Goal: Information Seeking & Learning: Learn about a topic

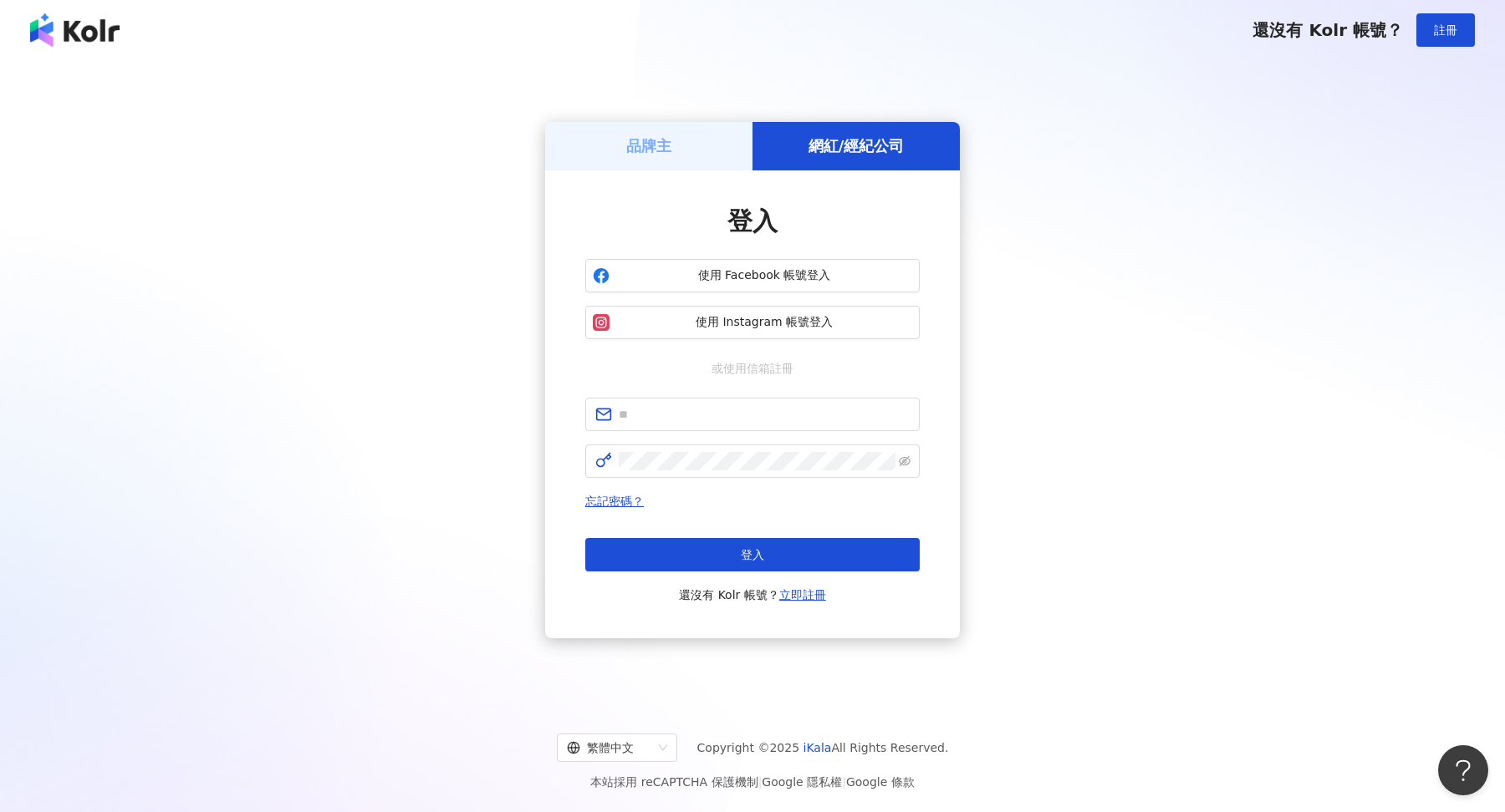
click at [657, 164] on div "品牌主" at bounding box center [648, 146] width 207 height 48
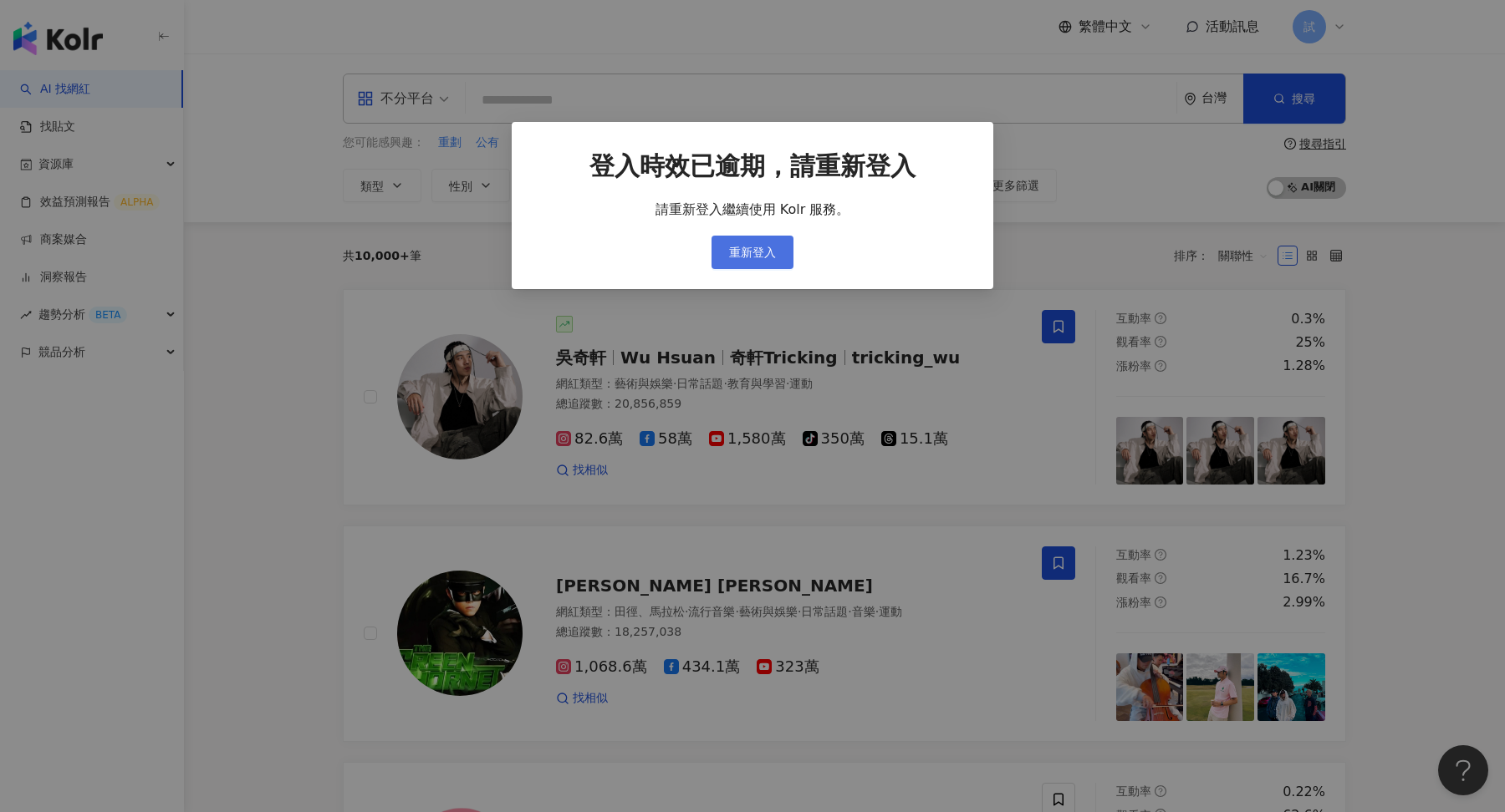
click at [737, 252] on span "重新登入" at bounding box center [752, 252] width 47 height 14
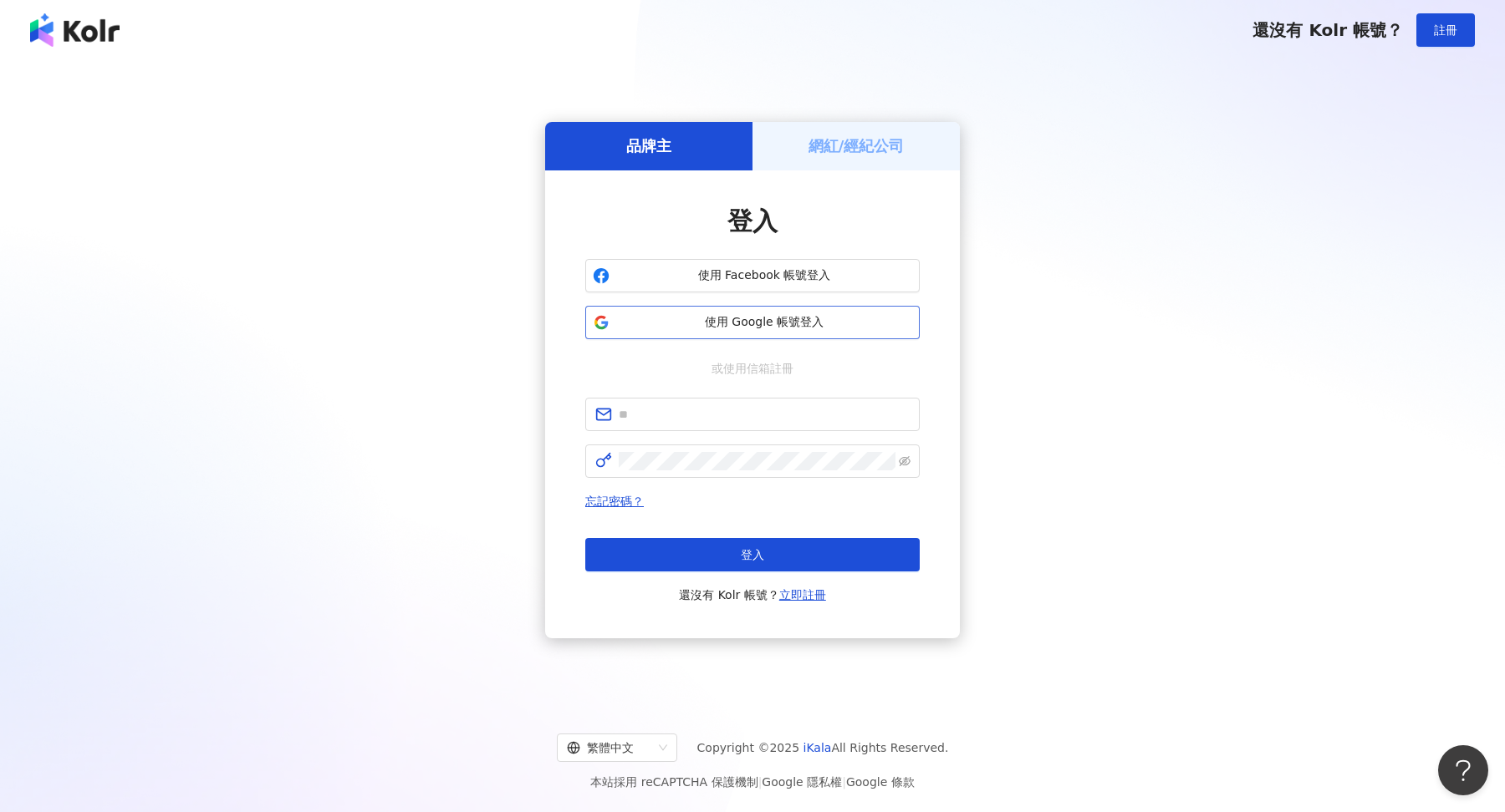
click at [788, 331] on button "使用 Google 帳號登入" at bounding box center [752, 323] width 335 height 33
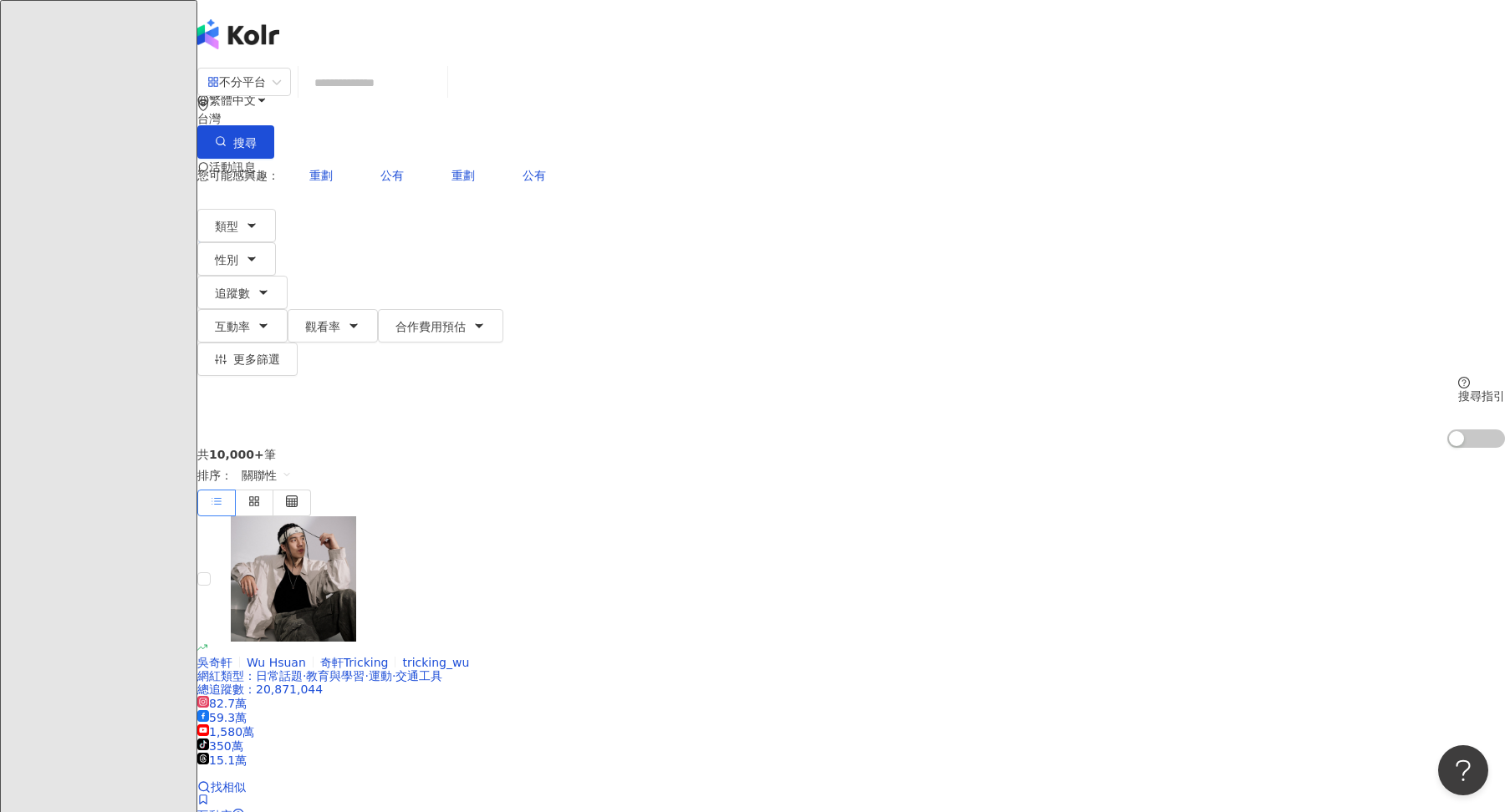
click at [441, 85] on input "search" at bounding box center [373, 83] width 136 height 31
click at [1336, 201] on div "試" at bounding box center [851, 234] width 1308 height 67
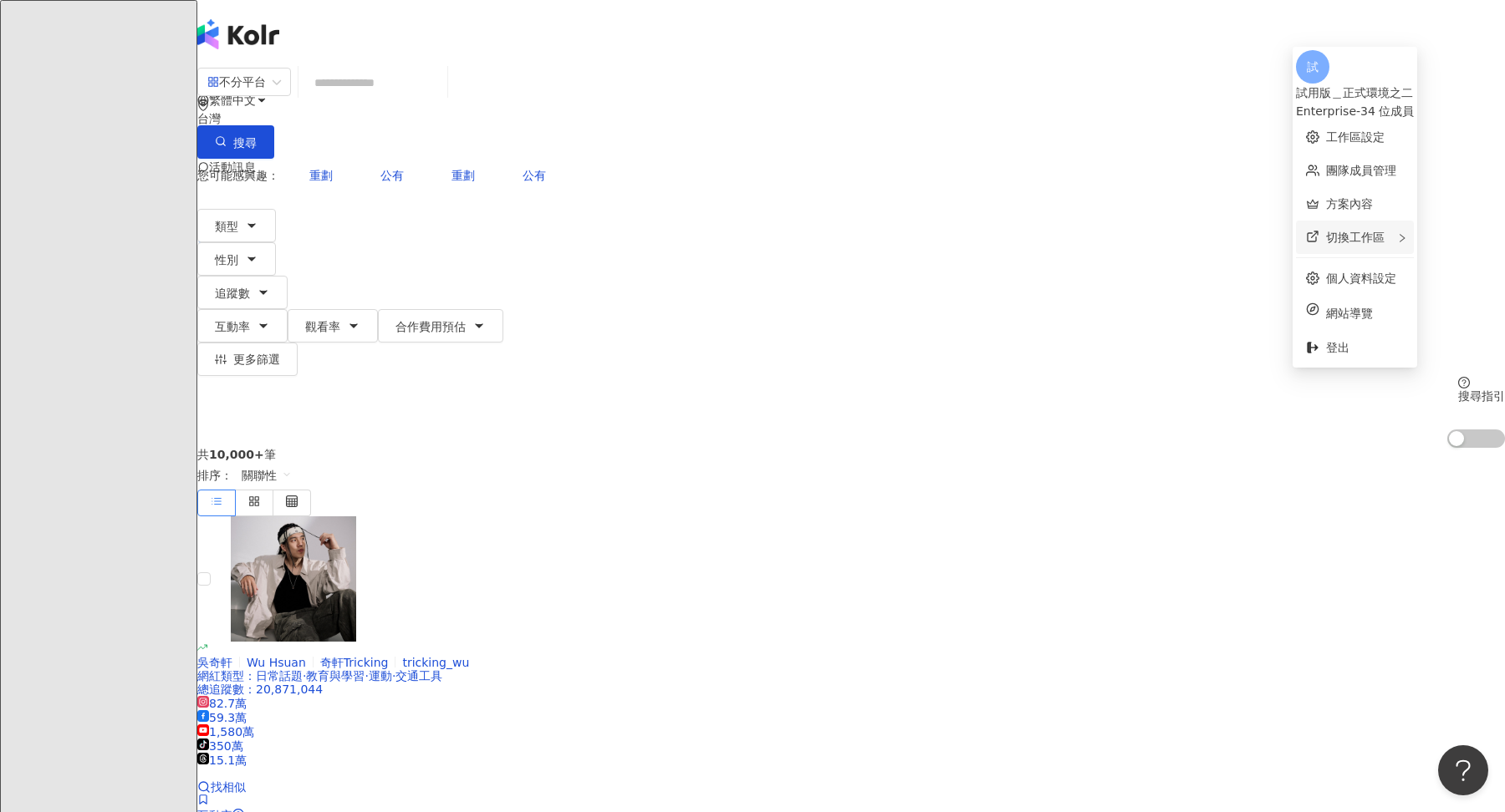
click at [1342, 236] on div "切換工作區" at bounding box center [1355, 237] width 118 height 33
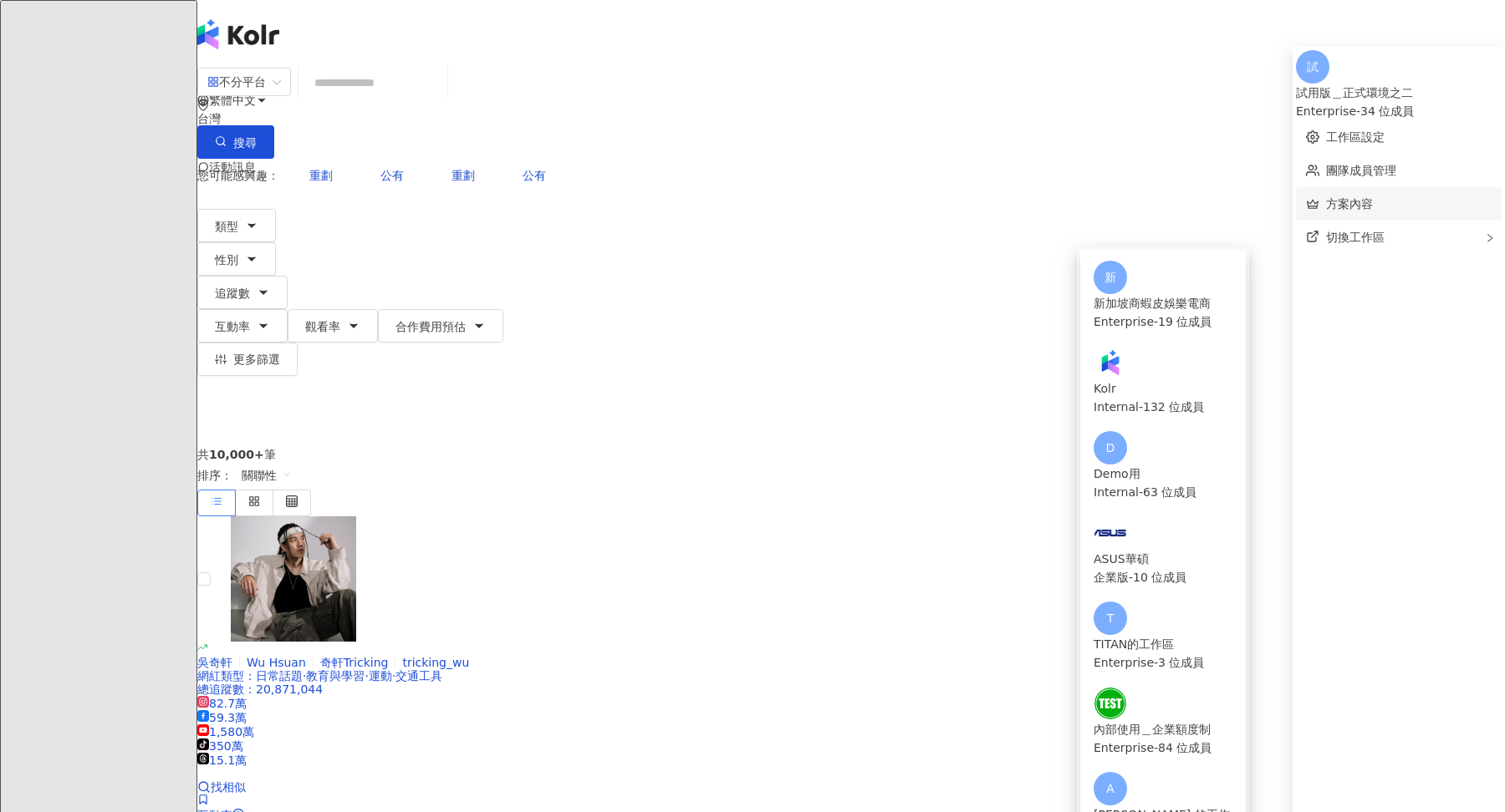
click at [1362, 200] on link "方案內容" at bounding box center [1349, 204] width 47 height 14
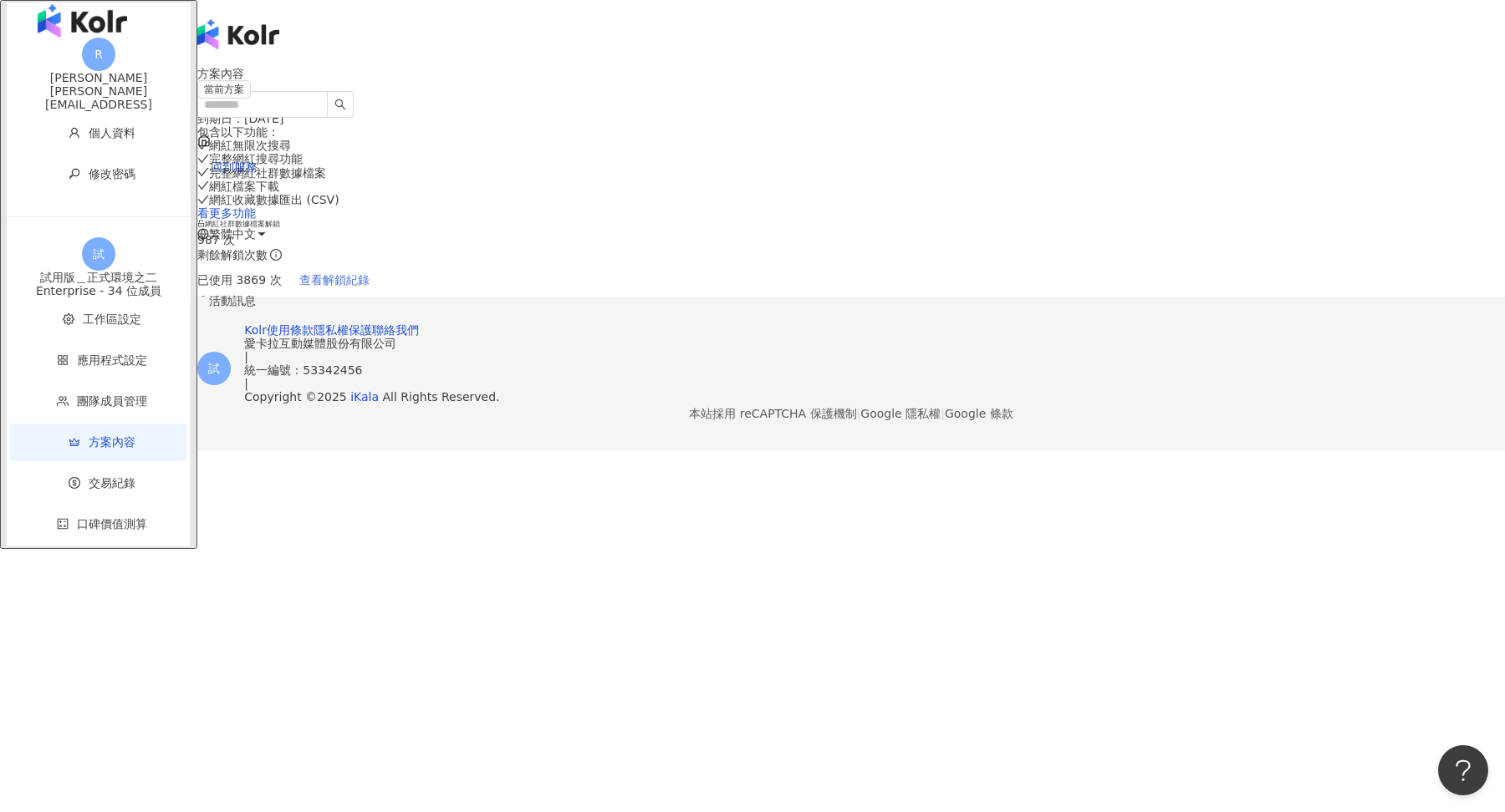
click at [370, 281] on span "查看解鎖紀錄" at bounding box center [335, 279] width 70 height 14
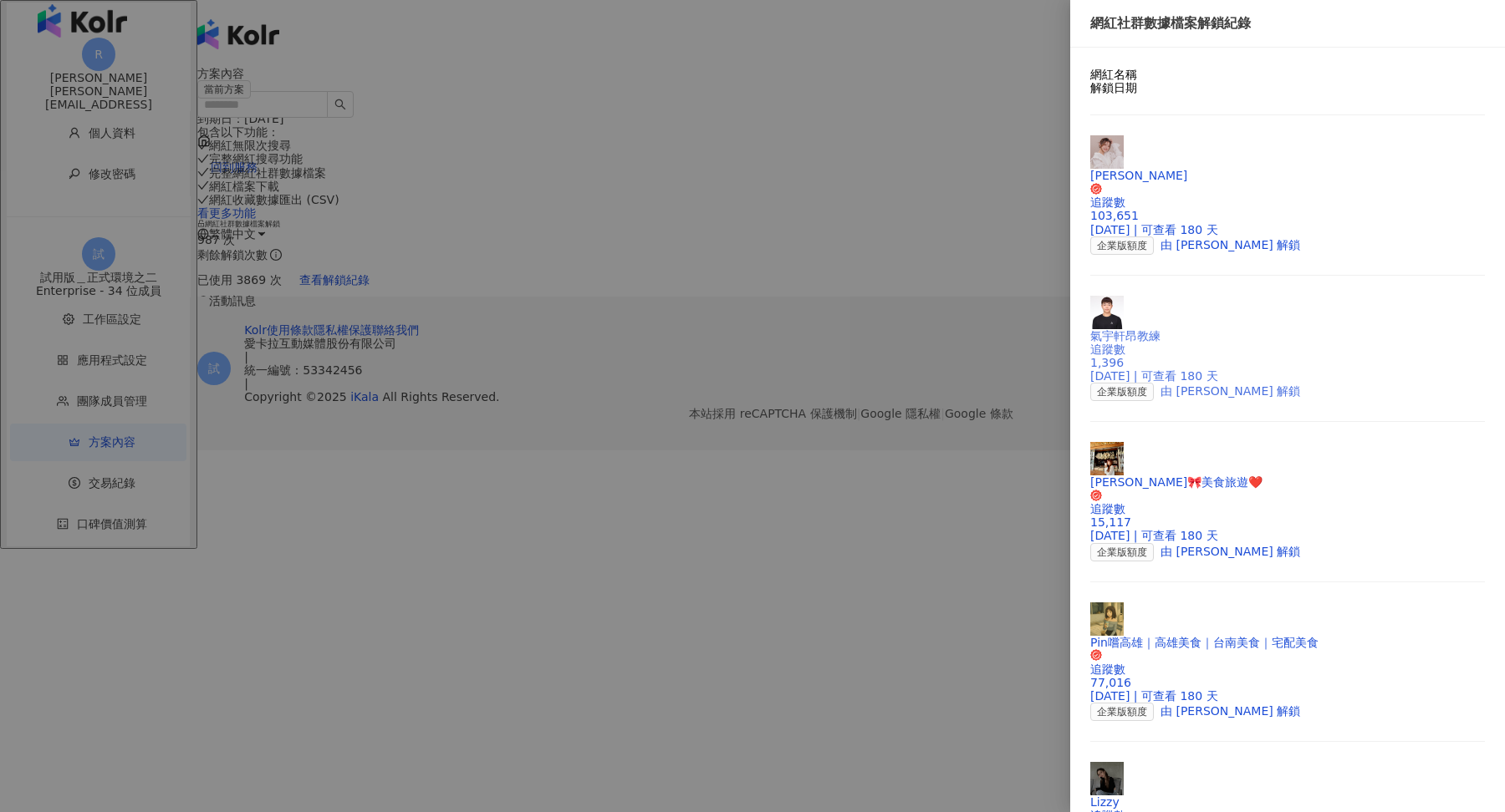
click at [1244, 343] on div "追蹤數 1,396" at bounding box center [1287, 356] width 395 height 27
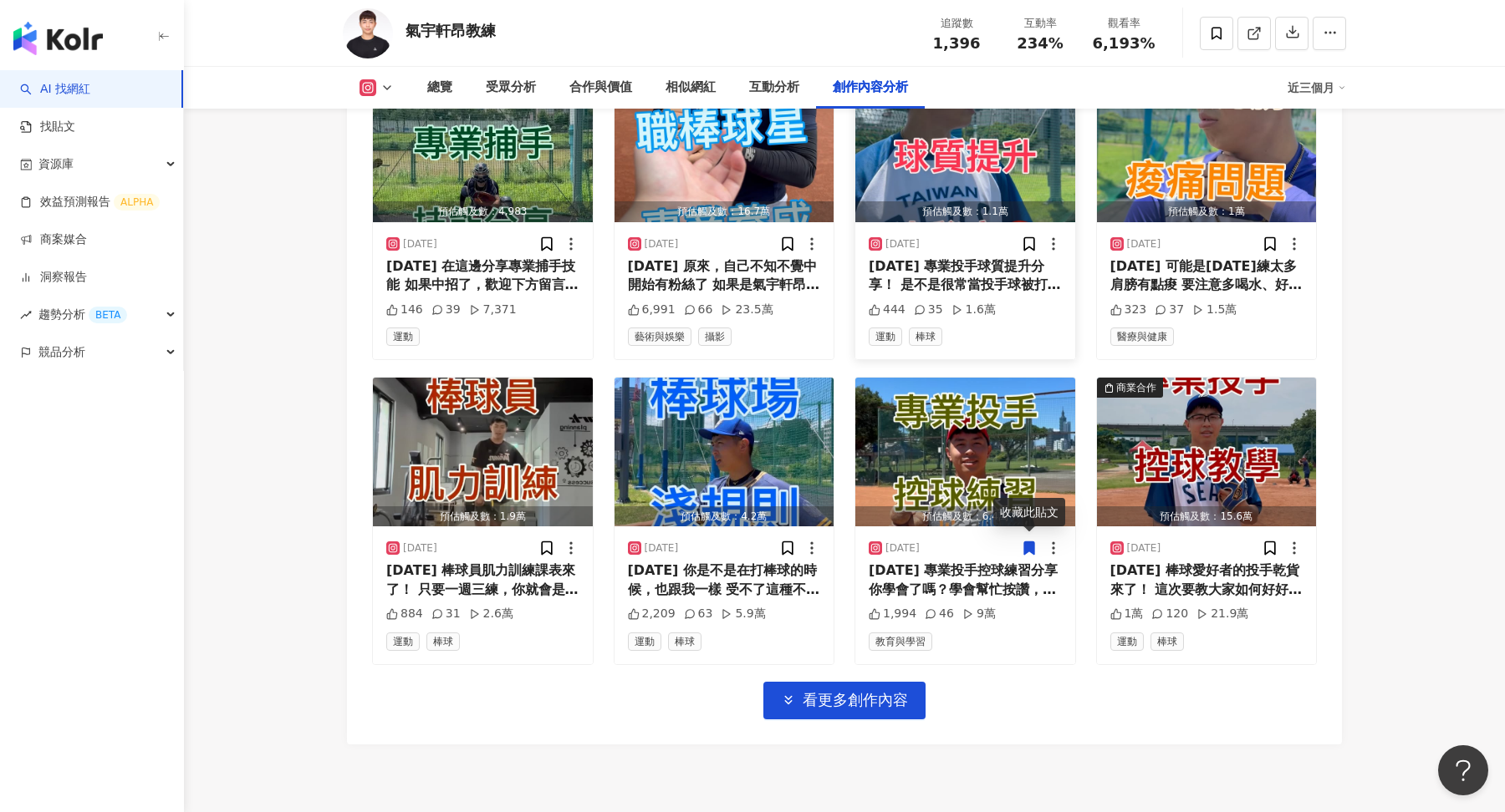
scroll to position [5604, 0]
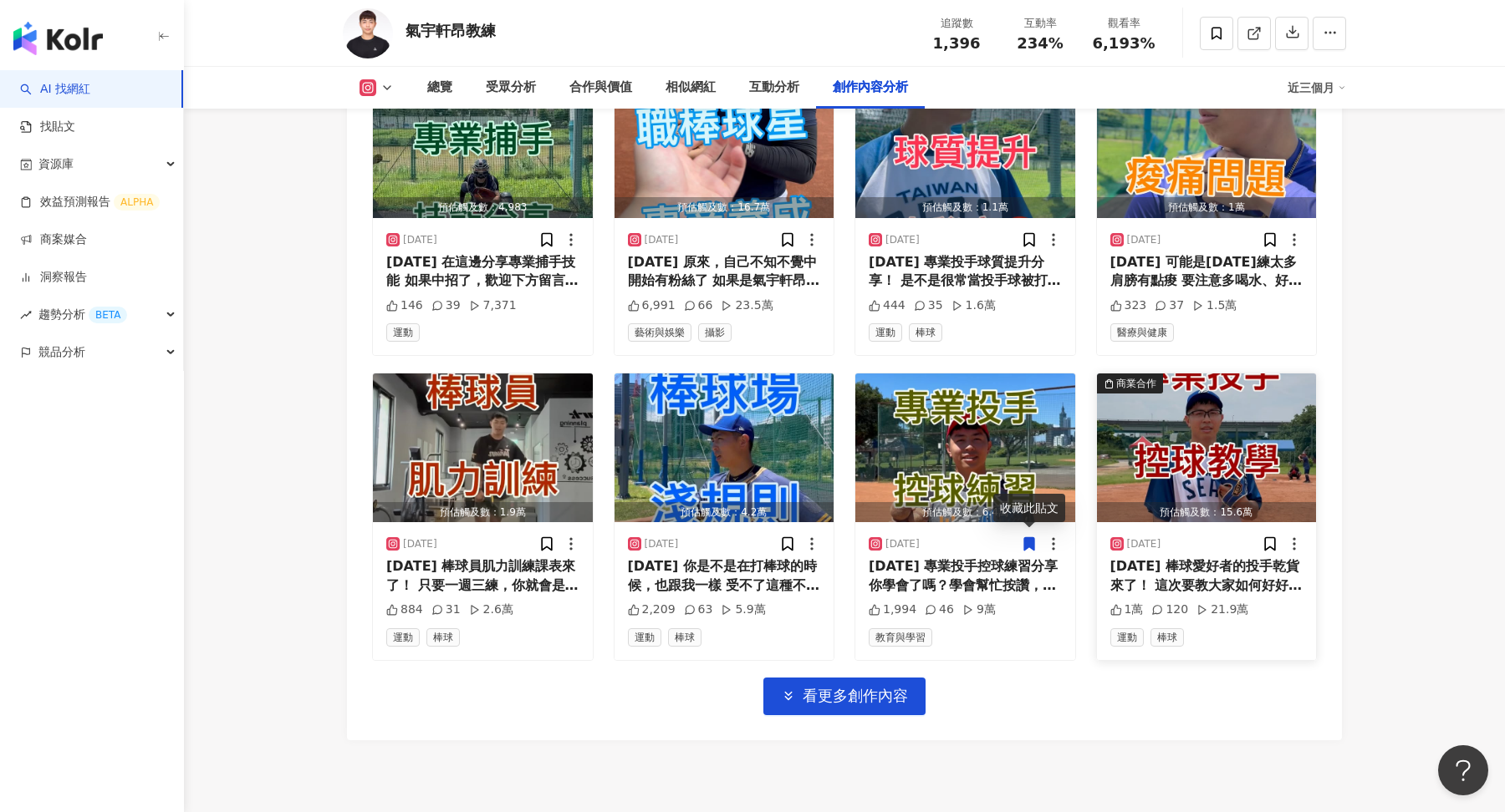
click at [1202, 569] on div "2025.6.25 棒球愛好者的投手乾貨來了！ 這次要教大家如何好好的控球！ 下次想看宇軒教練丟幾號，歡迎下方留言！ #氣宇軒昂" at bounding box center [1206, 576] width 193 height 38
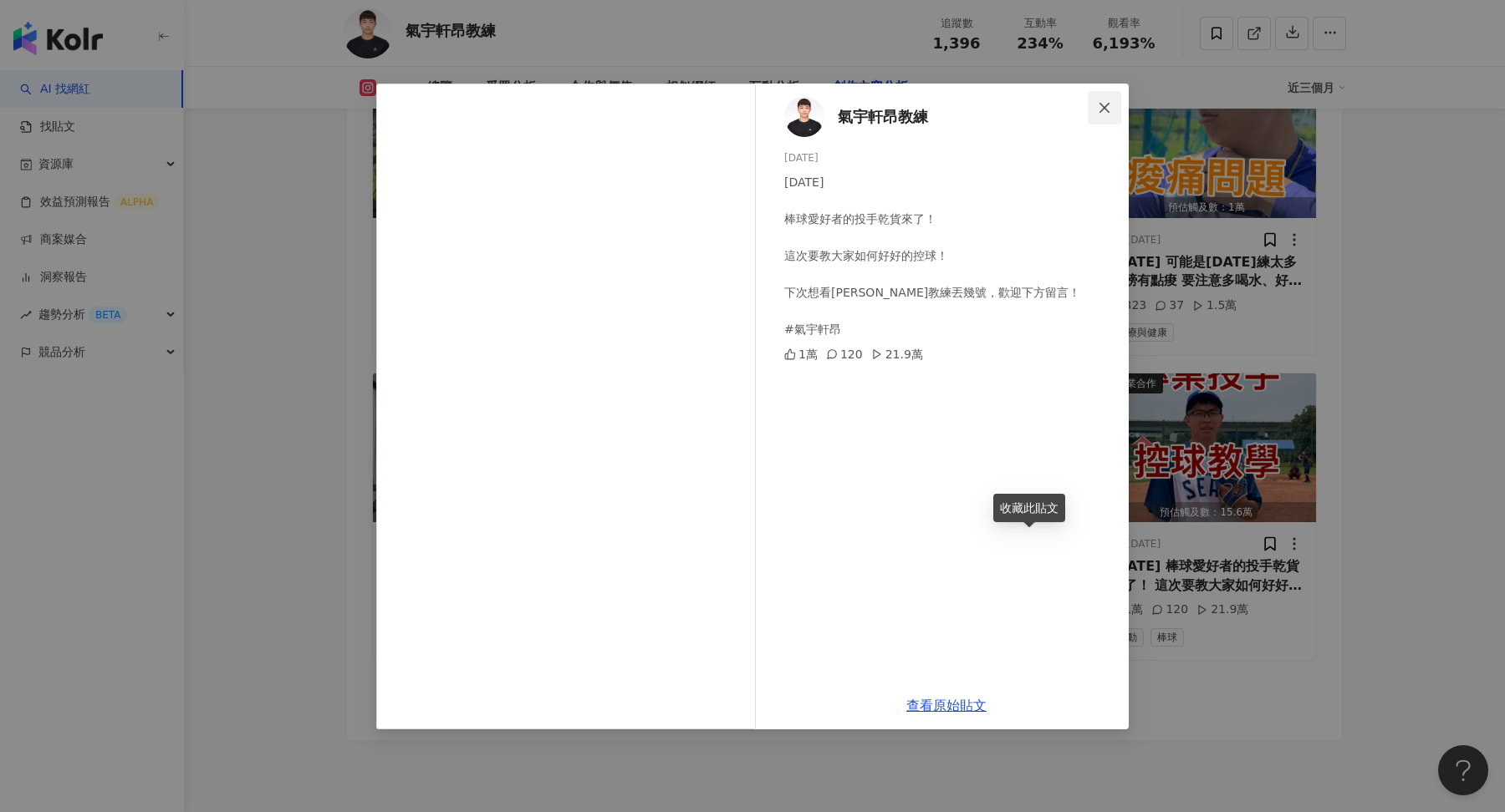
click at [1108, 108] on icon "close" at bounding box center [1104, 108] width 14 height 14
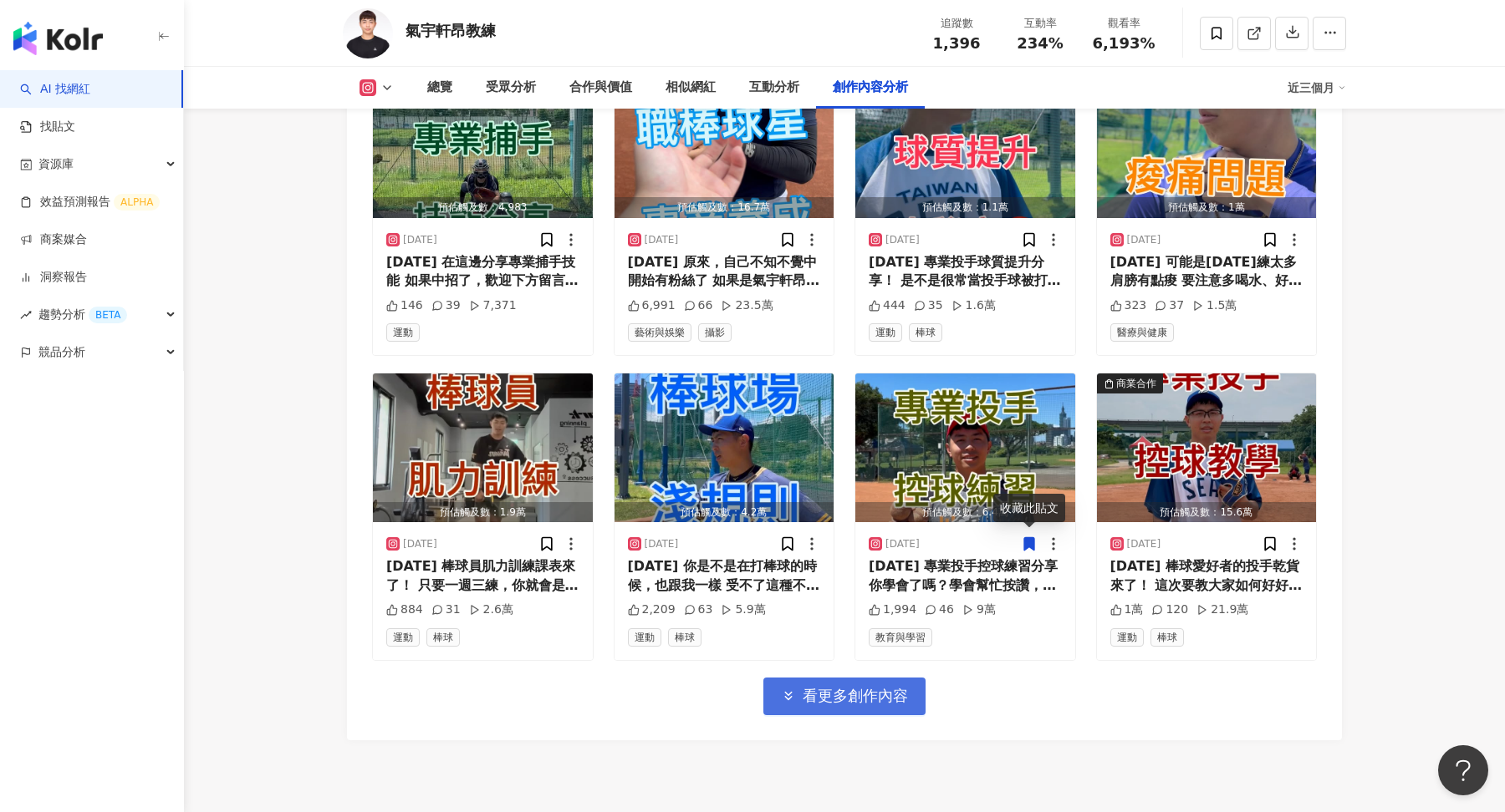
click at [870, 695] on span "看更多創作內容" at bounding box center [855, 696] width 105 height 18
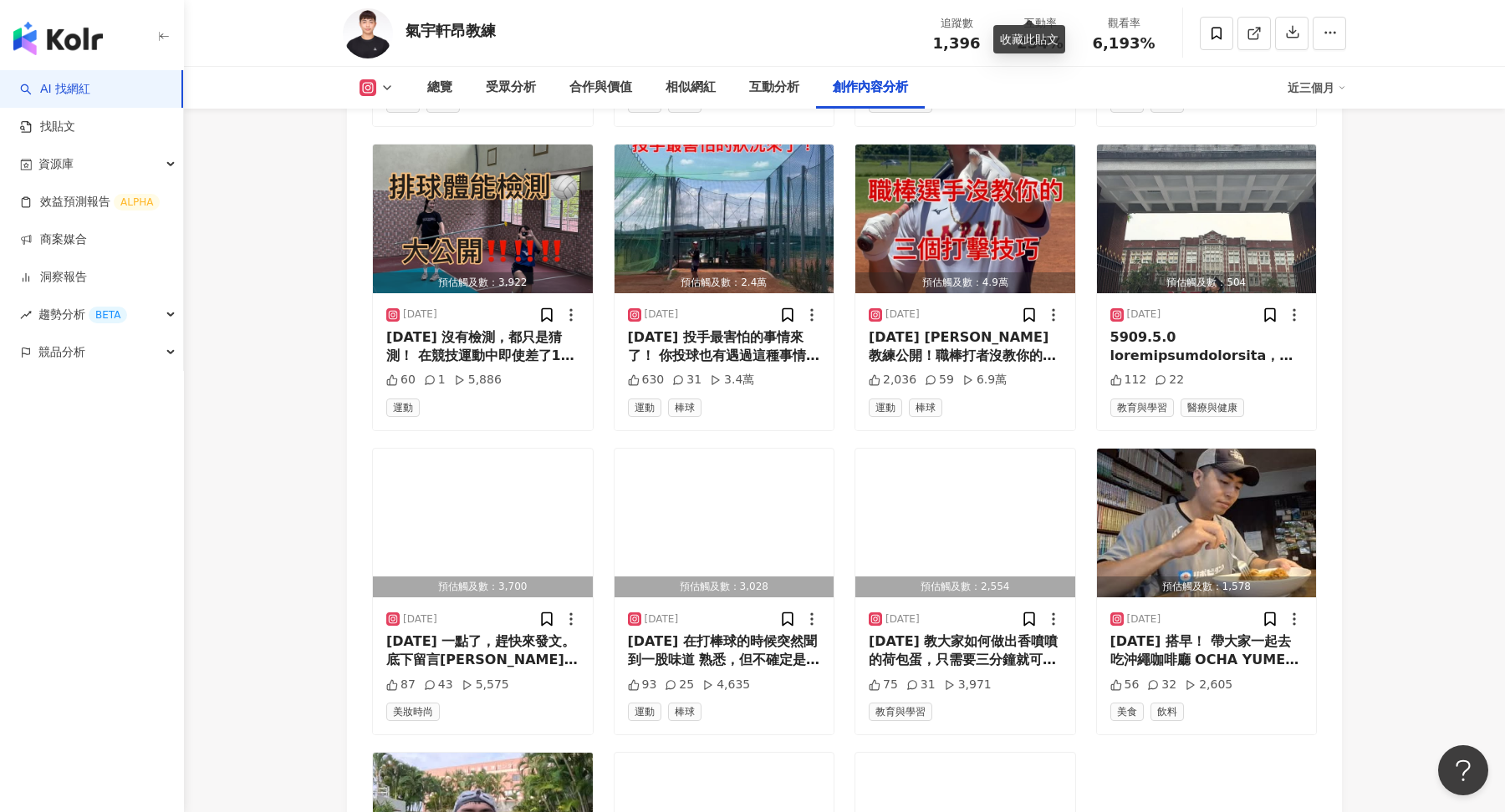
scroll to position [6181, 0]
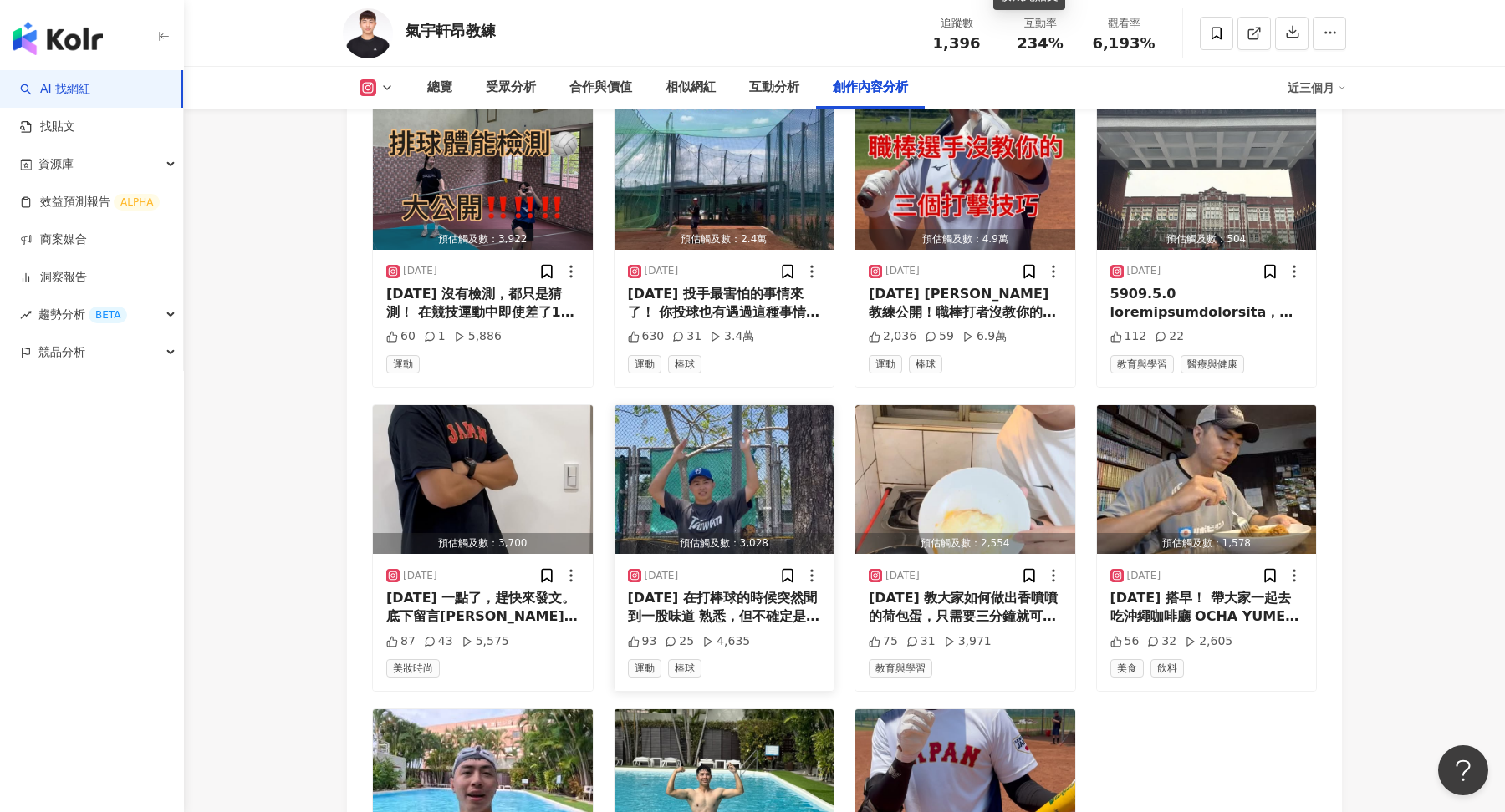
click at [711, 601] on div "2025.5.19 在打棒球的時候突然聞到一股味道 熟悉，但不確定是什麼 原來是這個！影片裡面公布！ 下次還想看宇軒教練跳什麼舞歡迎下方留言！ #氣宇軒昂" at bounding box center [724, 607] width 193 height 38
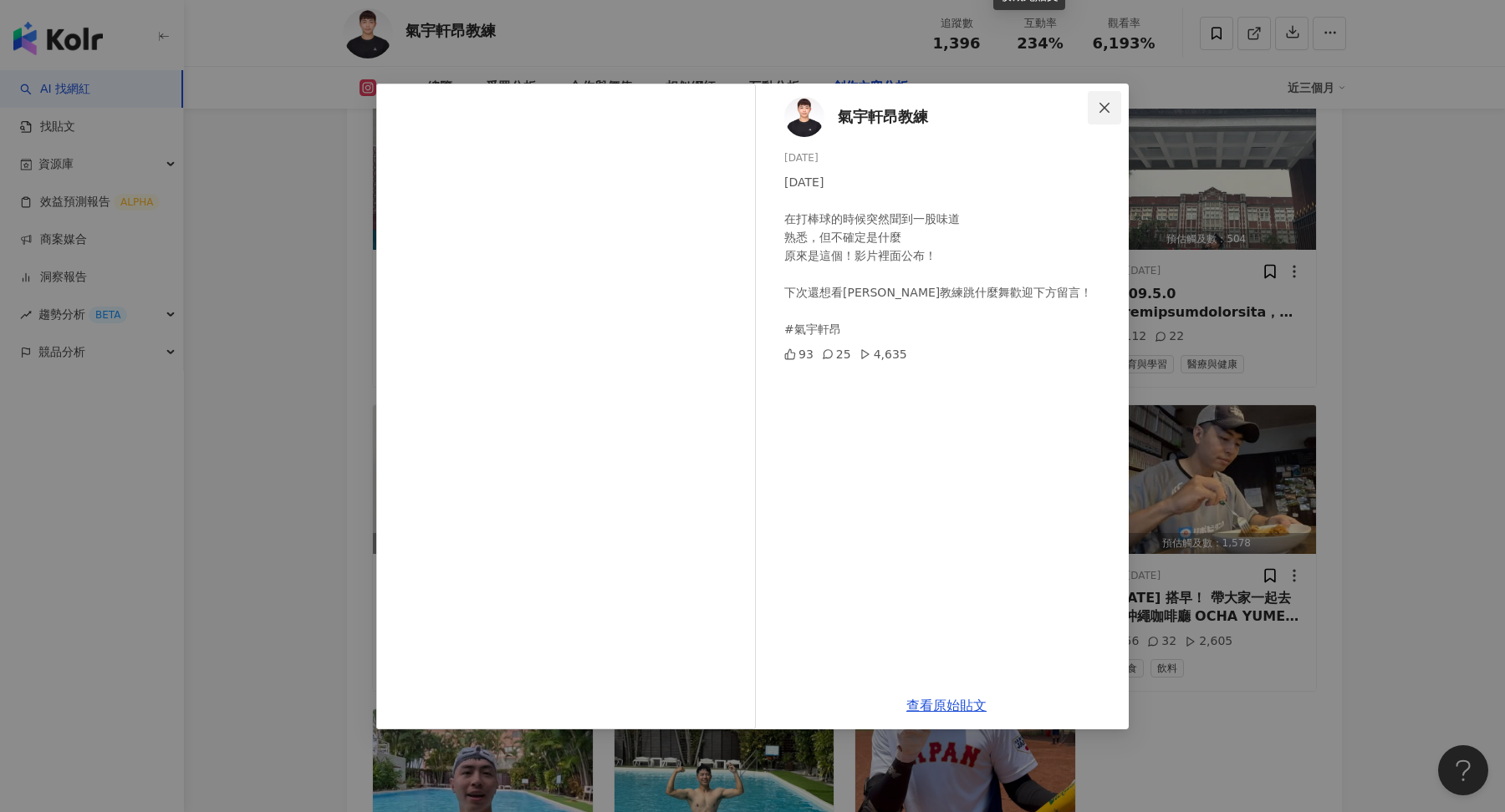
click at [1100, 112] on icon "close" at bounding box center [1104, 108] width 14 height 14
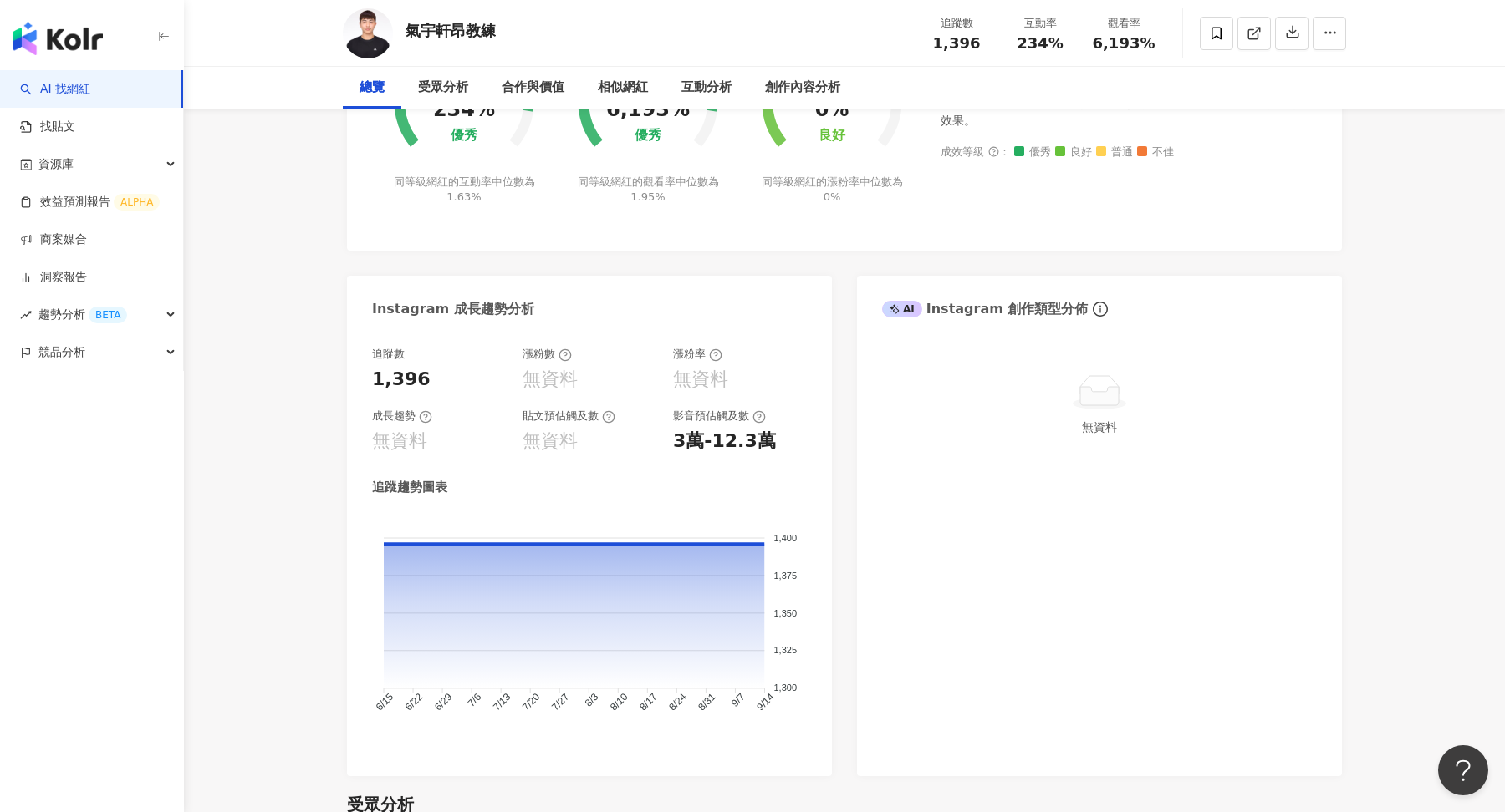
scroll to position [0, 0]
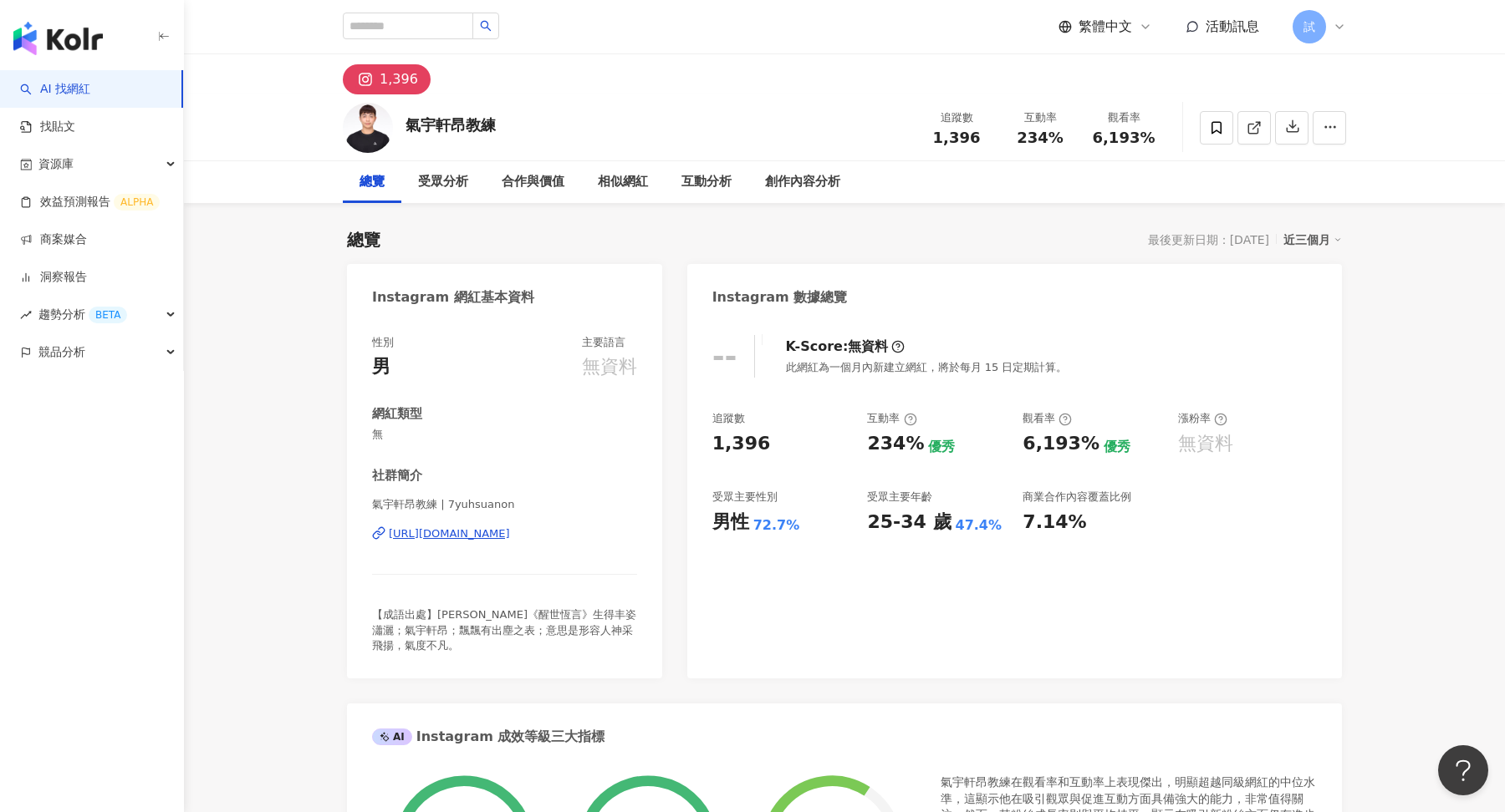
click at [88, 61] on div "button" at bounding box center [91, 35] width 184 height 70
click at [41, 26] on img "button" at bounding box center [58, 39] width 89 height 33
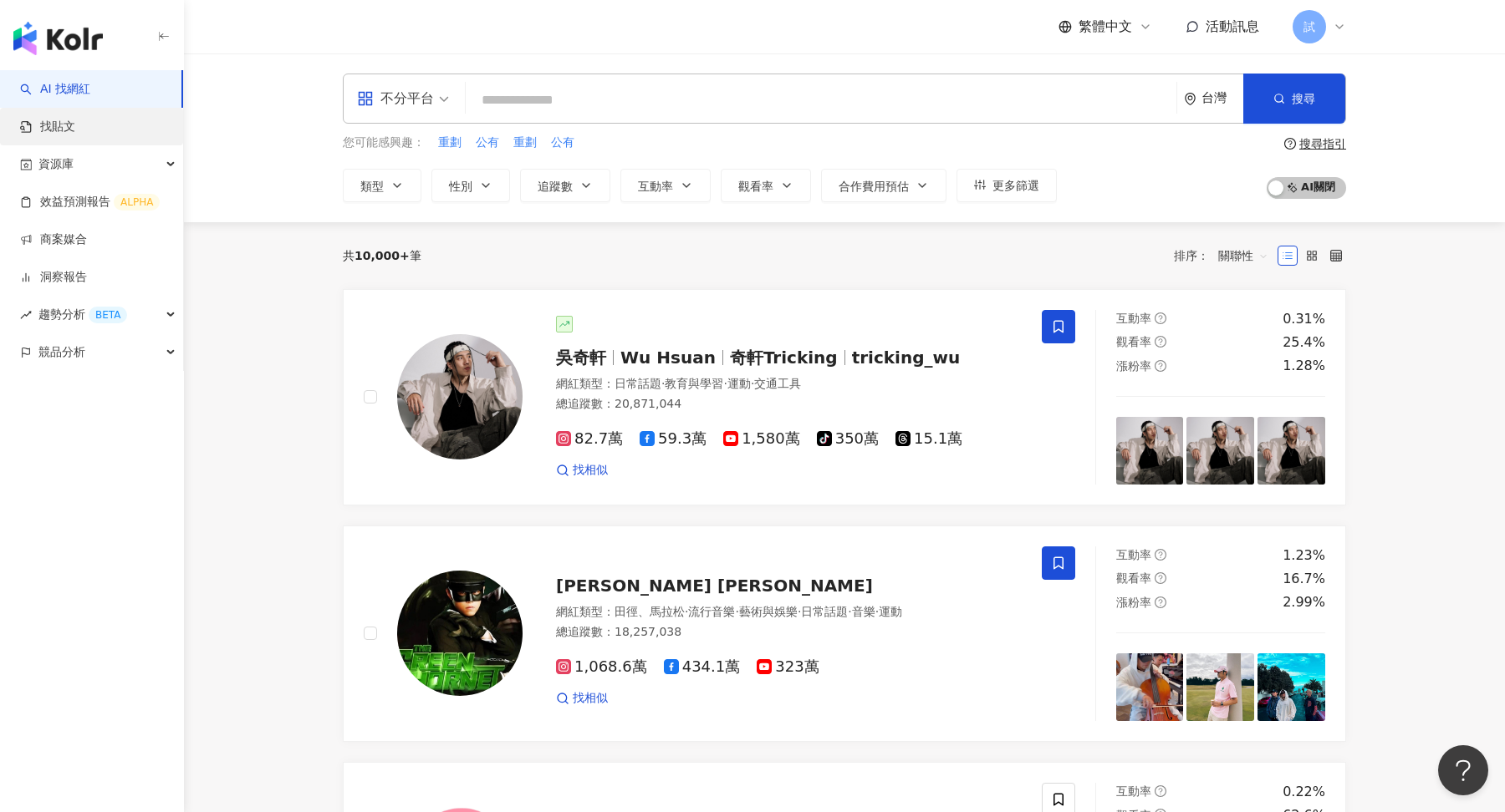
click at [76, 135] on link "找貼文" at bounding box center [48, 127] width 55 height 17
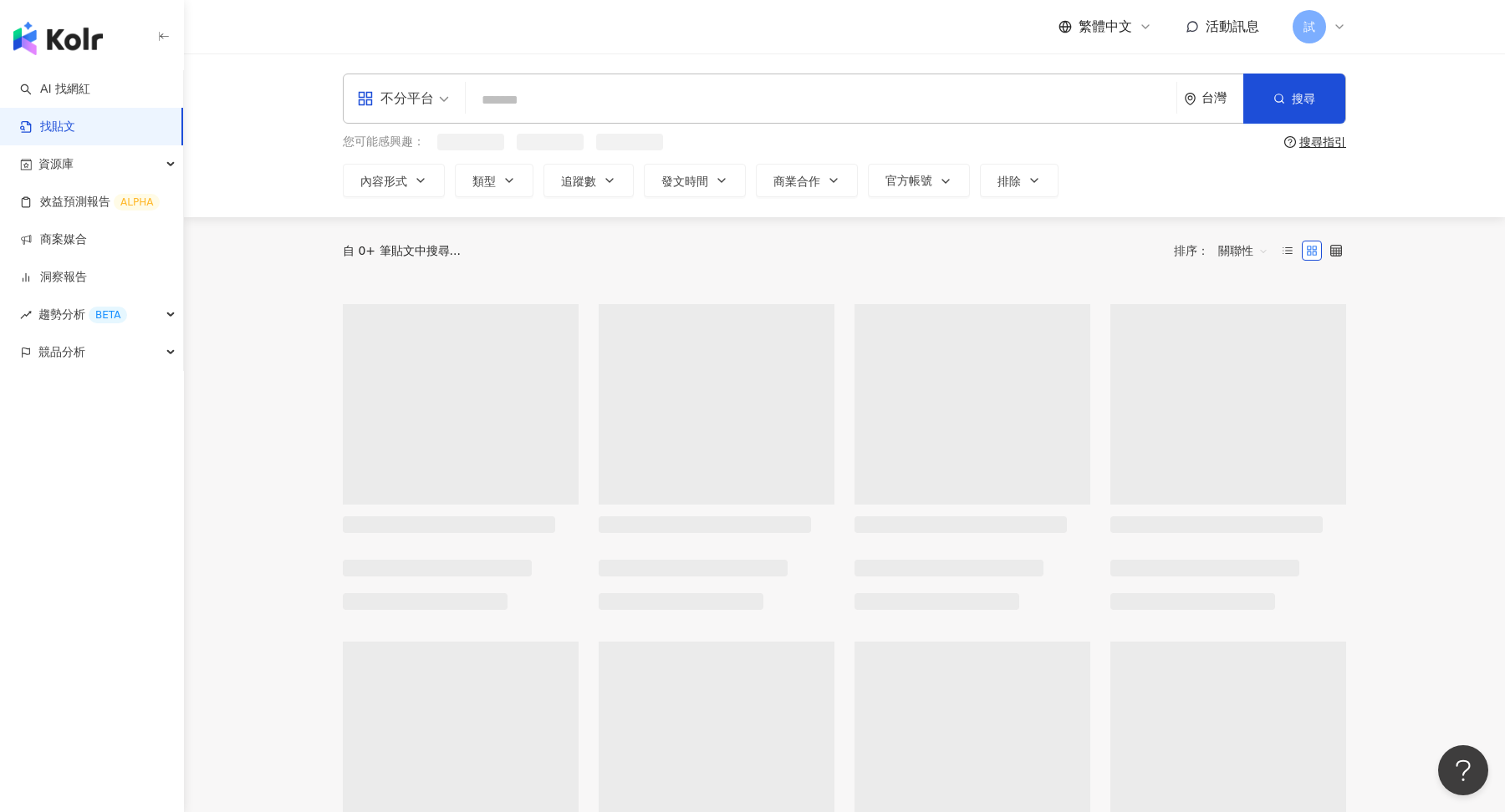
click at [603, 96] on input "search" at bounding box center [821, 100] width 697 height 36
click at [439, 96] on span "不分平台" at bounding box center [403, 98] width 92 height 27
click at [628, 107] on input "search" at bounding box center [821, 100] width 697 height 36
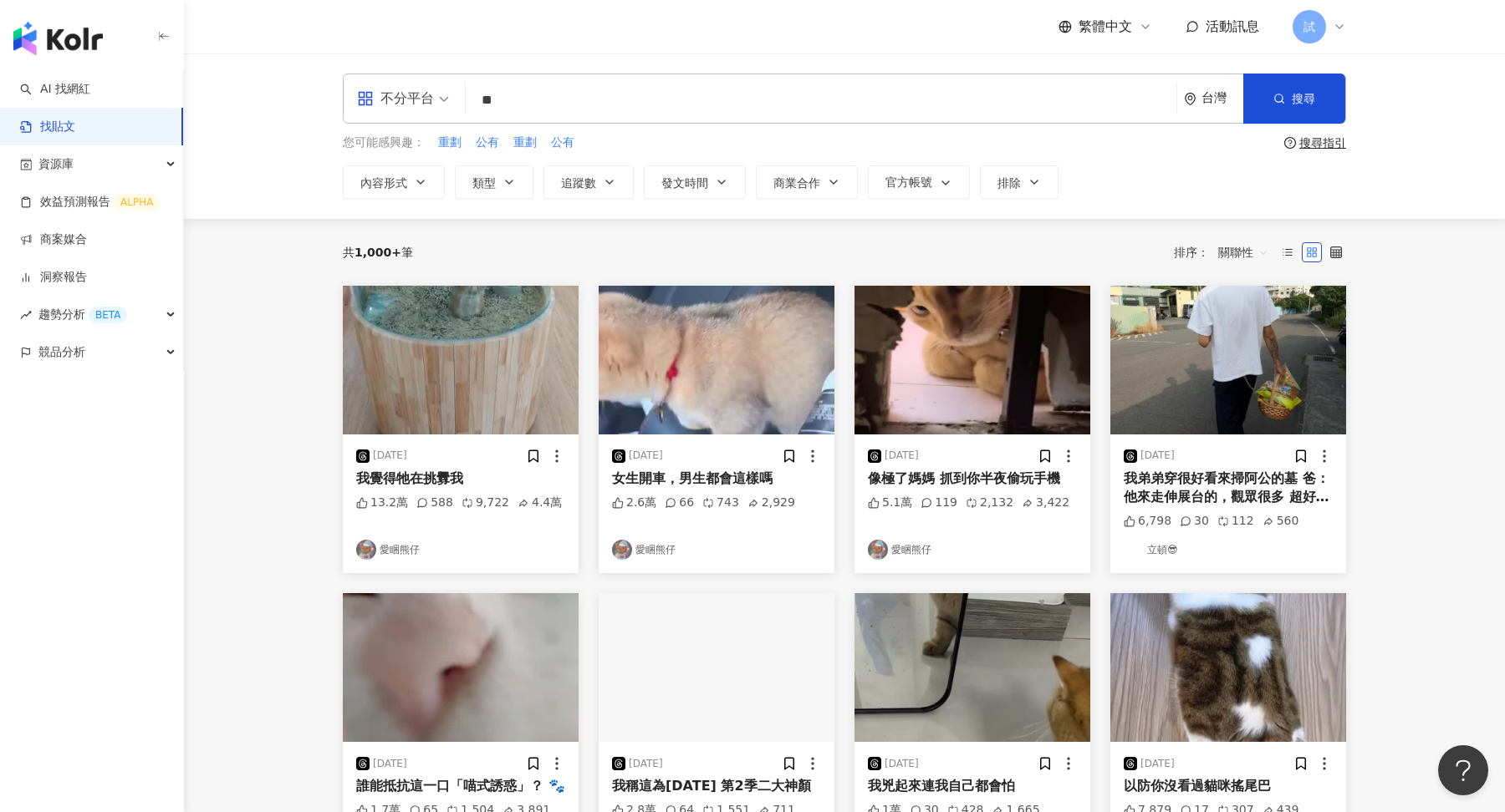
type input "**"
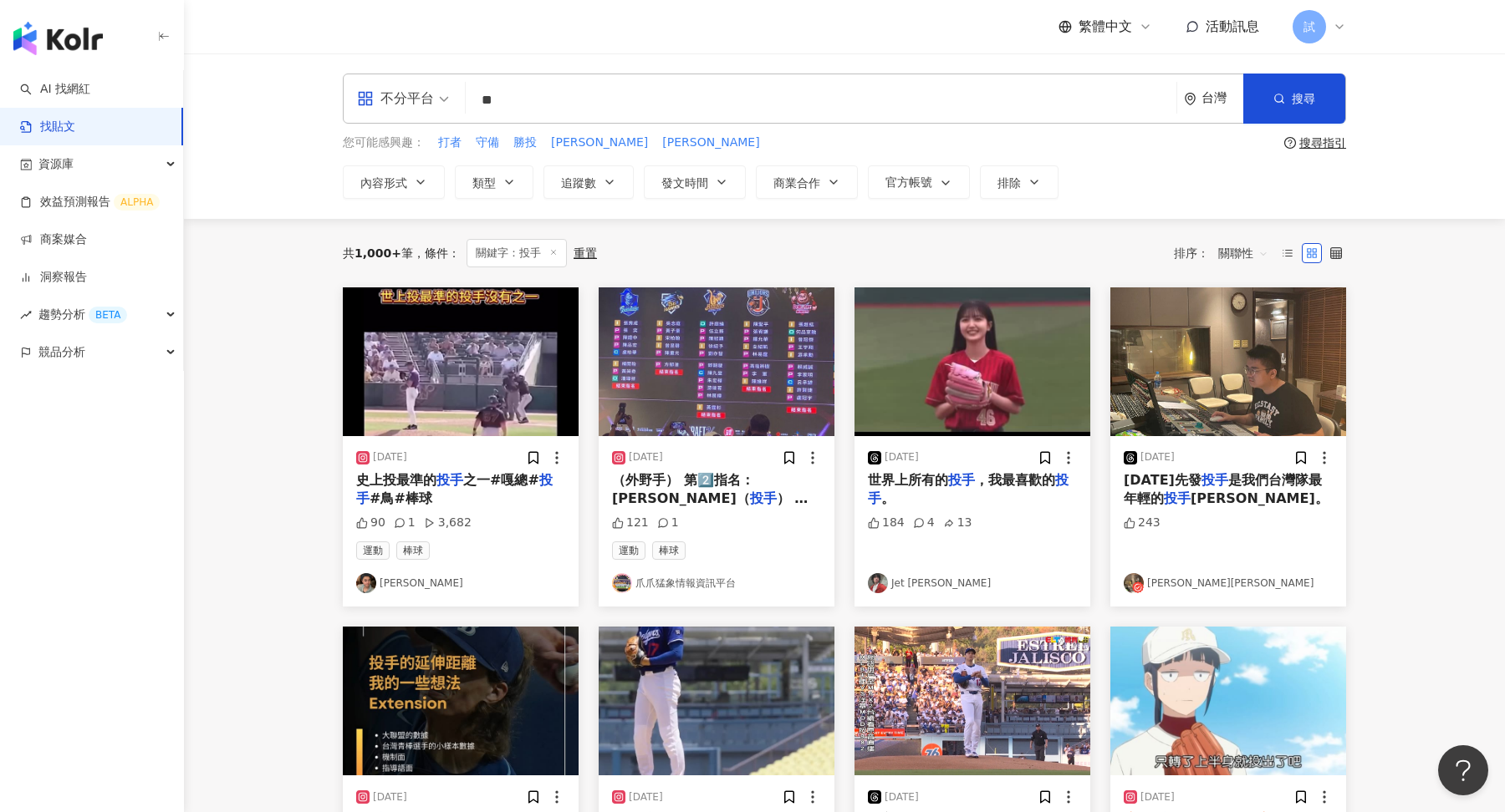
click at [1237, 255] on span "關聯性" at bounding box center [1243, 253] width 50 height 27
click at [1243, 432] on div "發文時間" at bounding box center [1245, 428] width 47 height 18
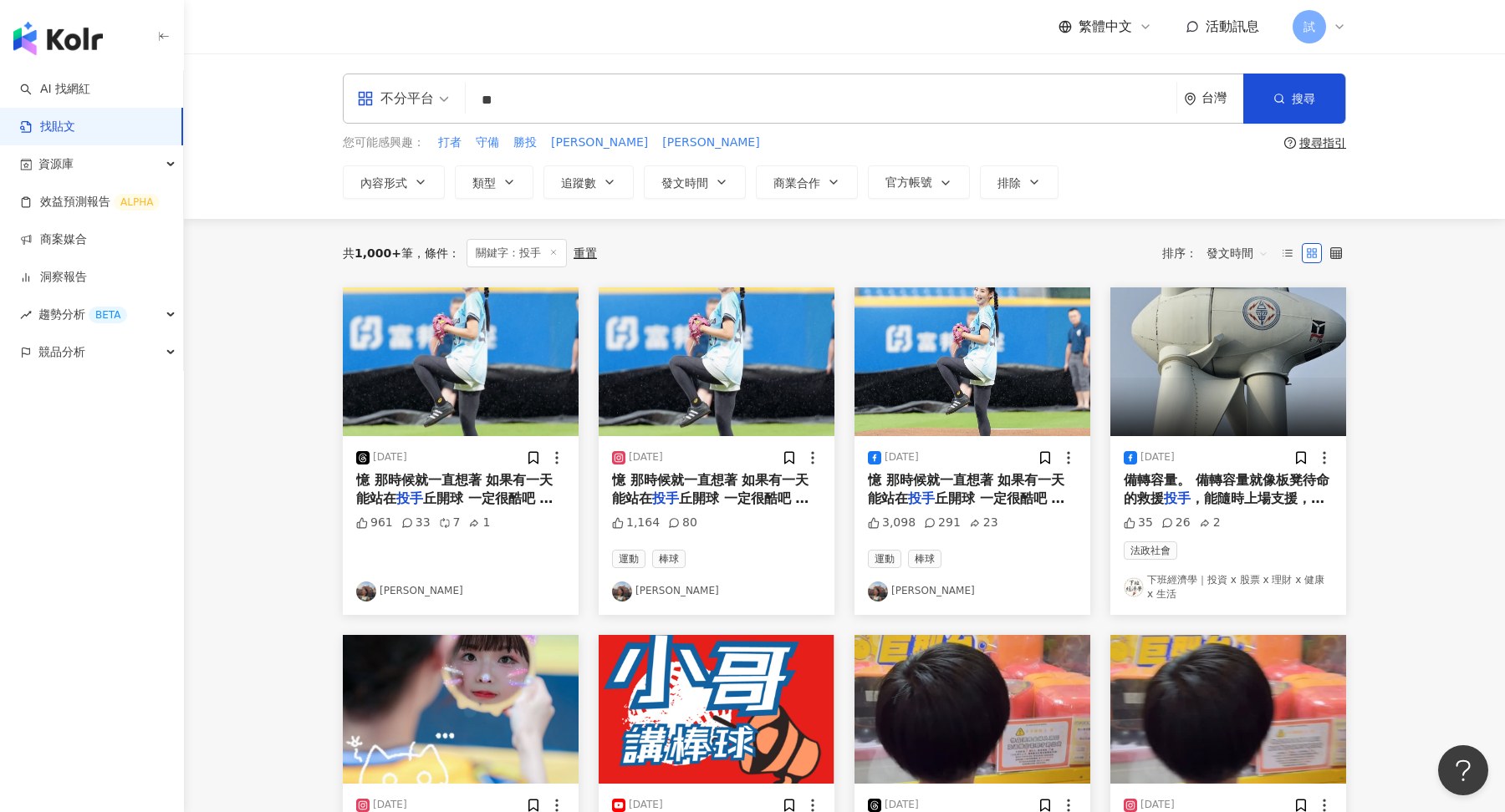
click at [420, 88] on div "不分平台" at bounding box center [395, 98] width 77 height 27
click at [424, 179] on div "Instagram" at bounding box center [409, 175] width 94 height 21
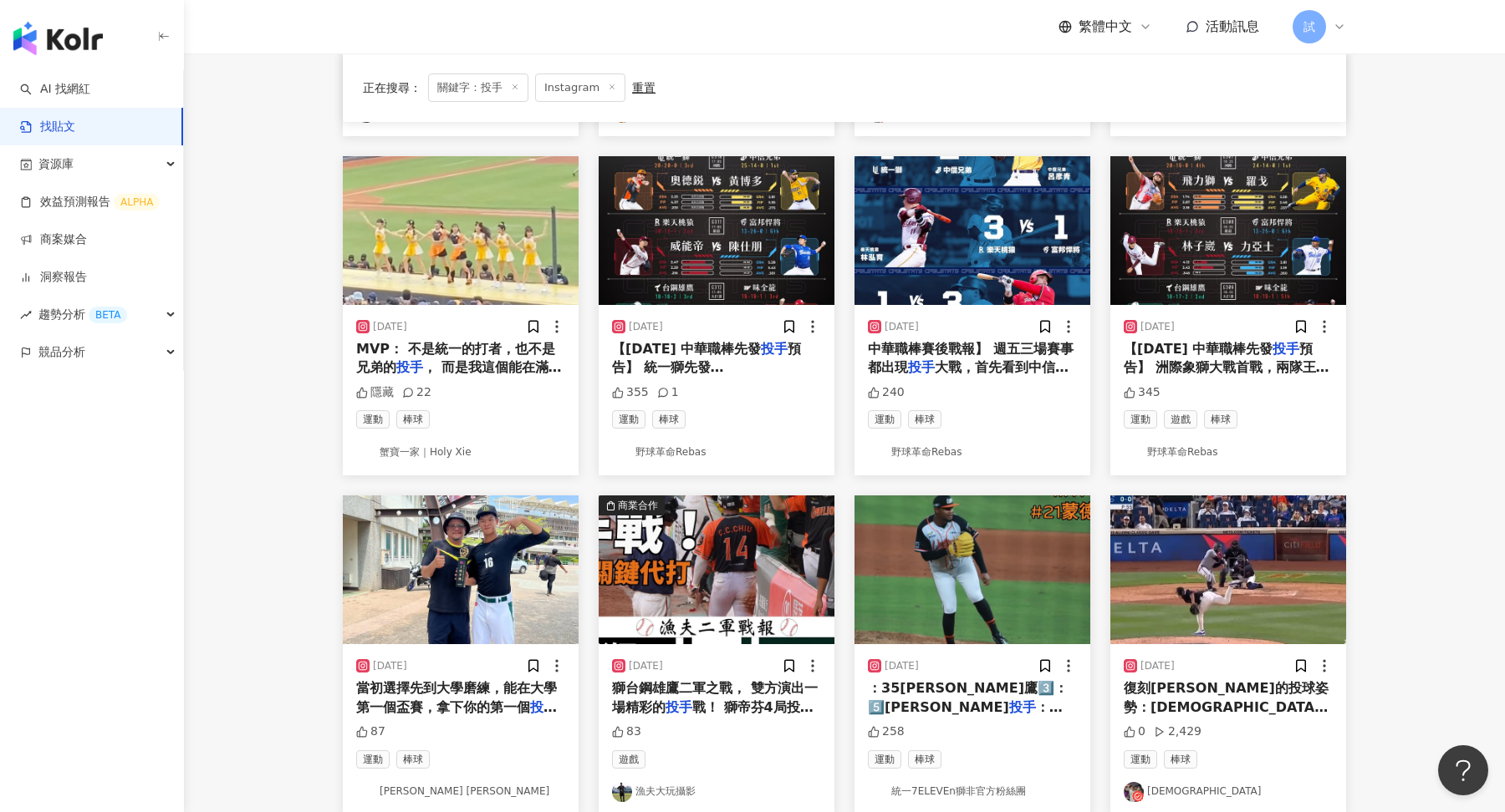
scroll to position [790, 0]
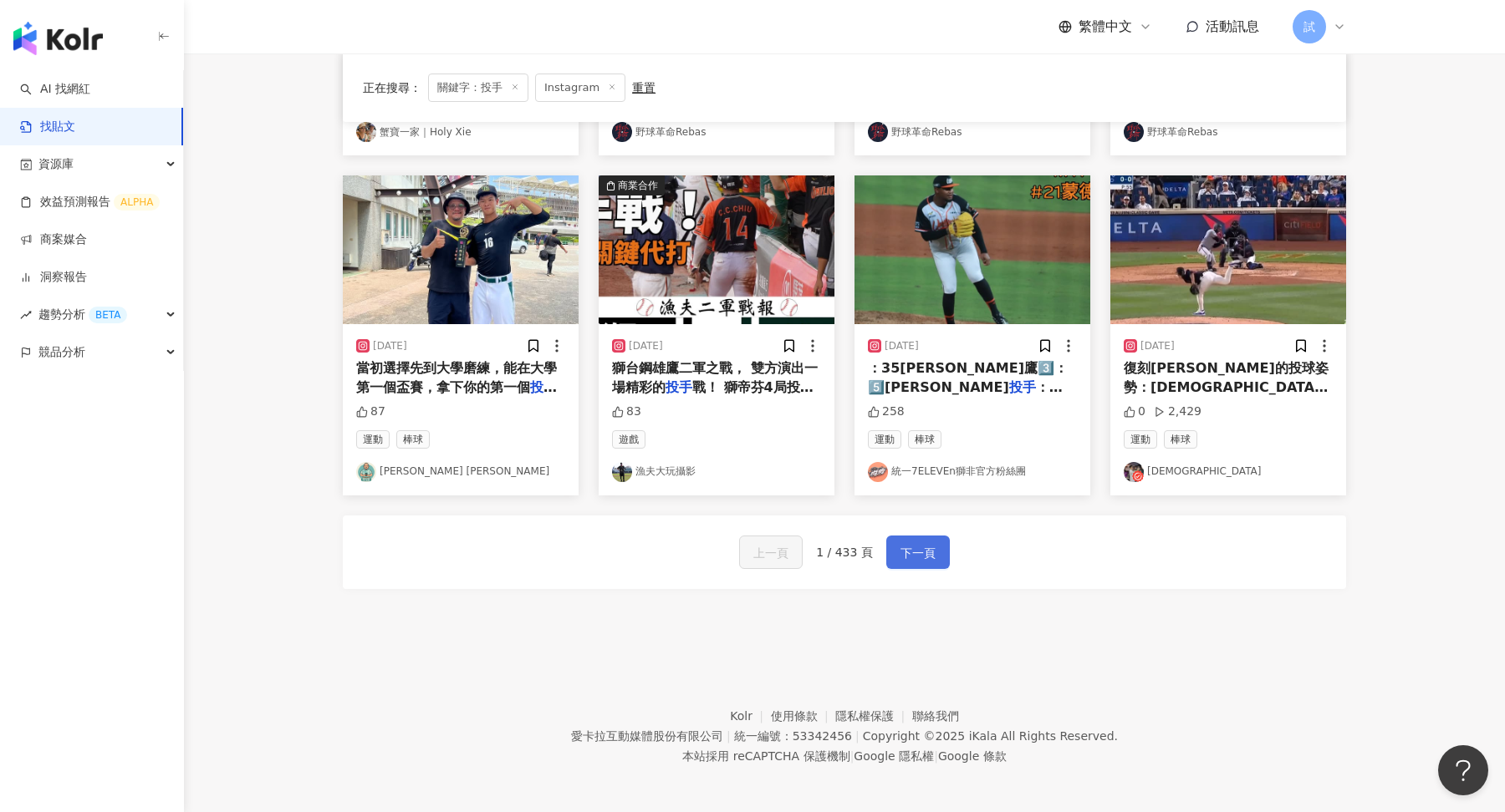
click at [912, 553] on span "下一頁" at bounding box center [918, 553] width 35 height 20
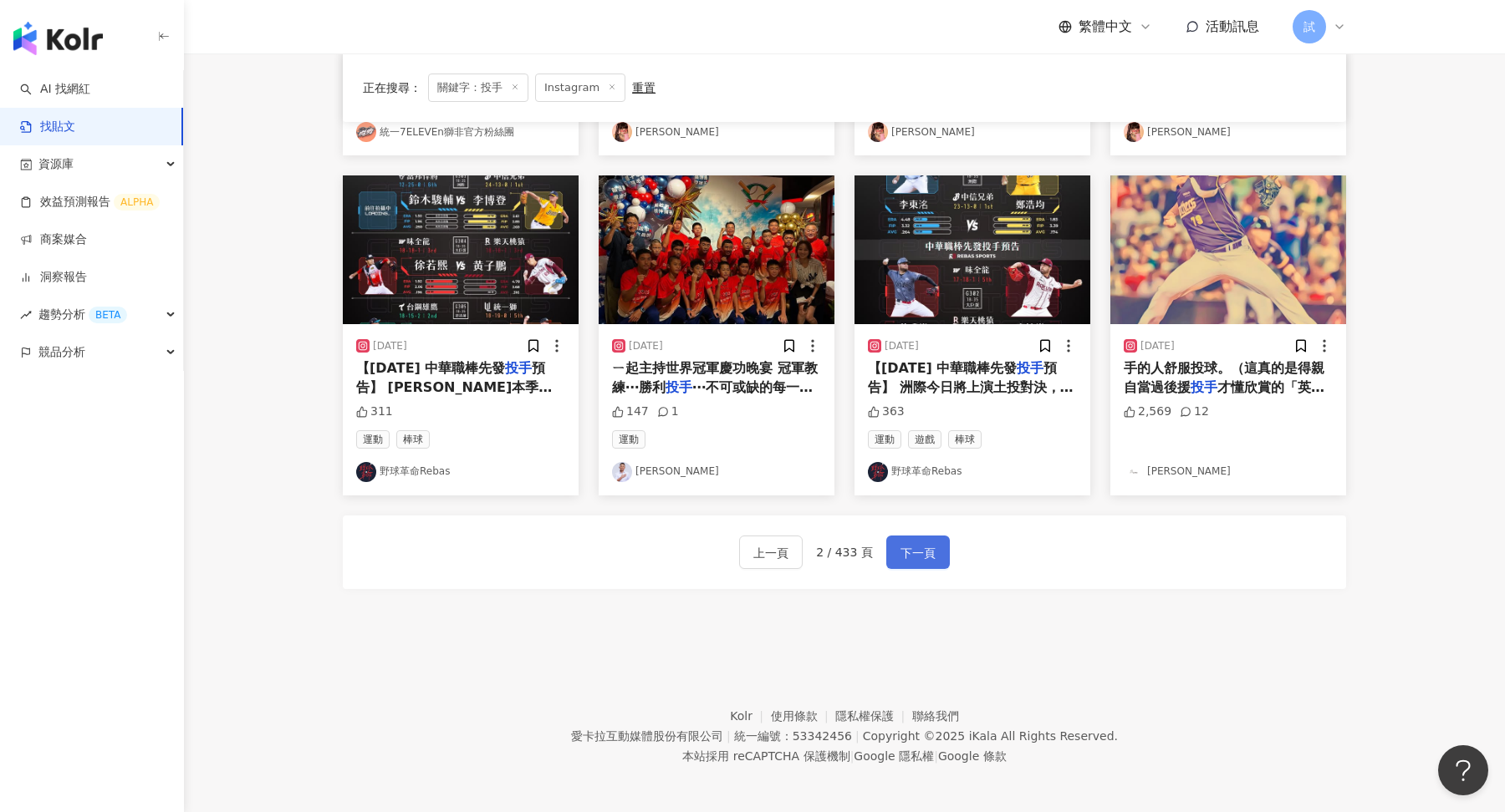
click at [929, 551] on span "下一頁" at bounding box center [918, 553] width 35 height 20
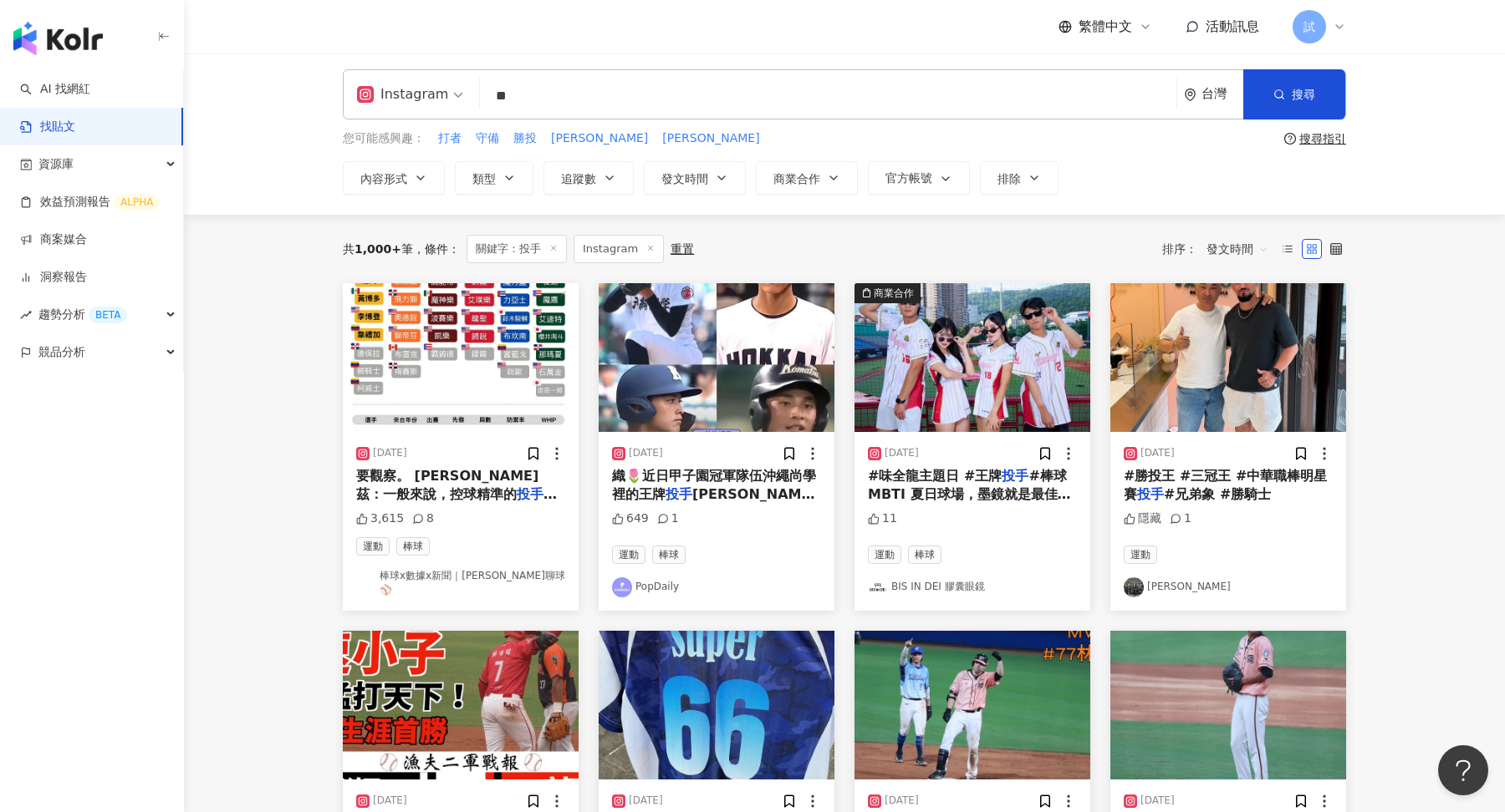
scroll to position [0, 0]
